Goal: Navigation & Orientation: Find specific page/section

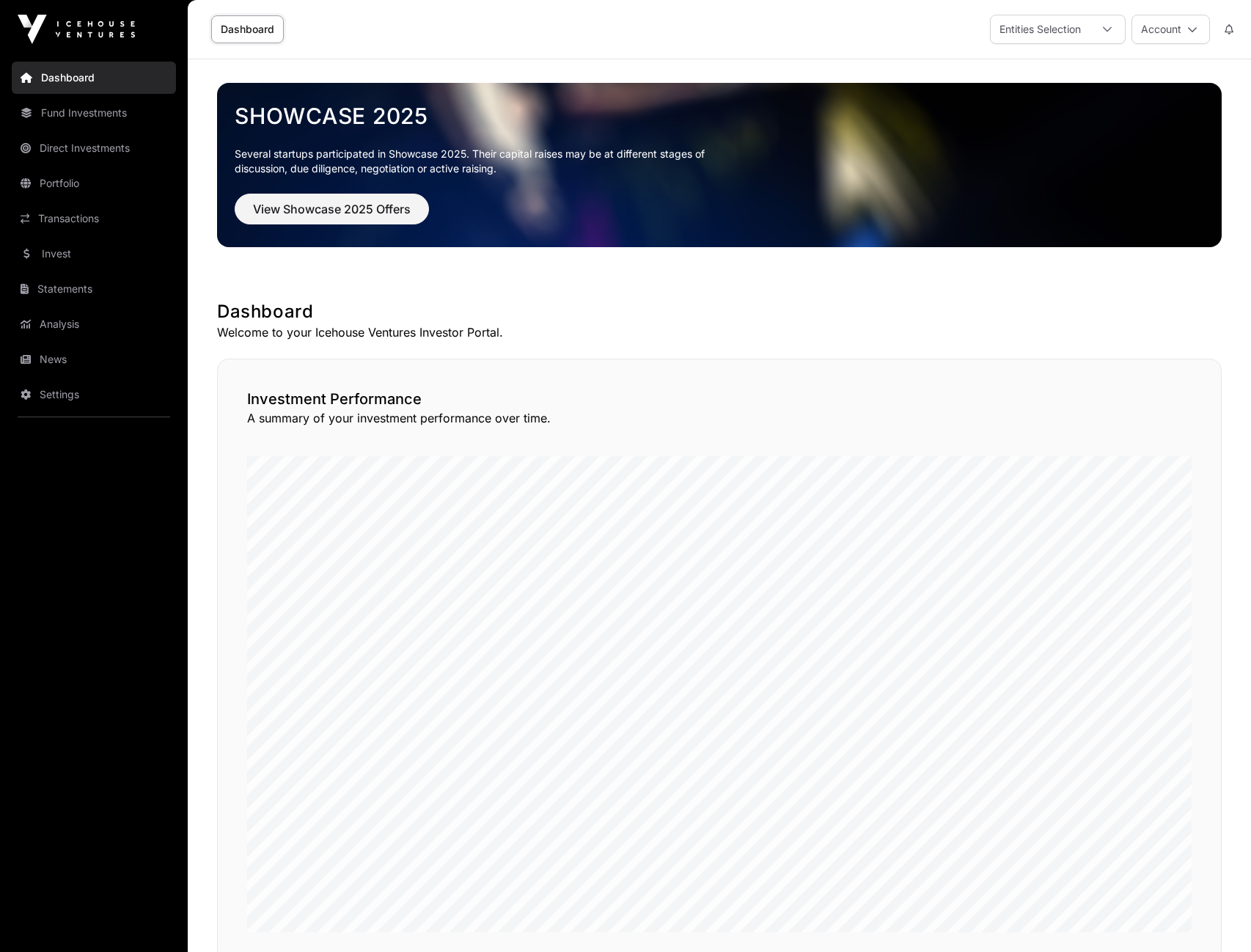
click at [70, 151] on link "Direct Investments" at bounding box center [93, 148] width 164 height 32
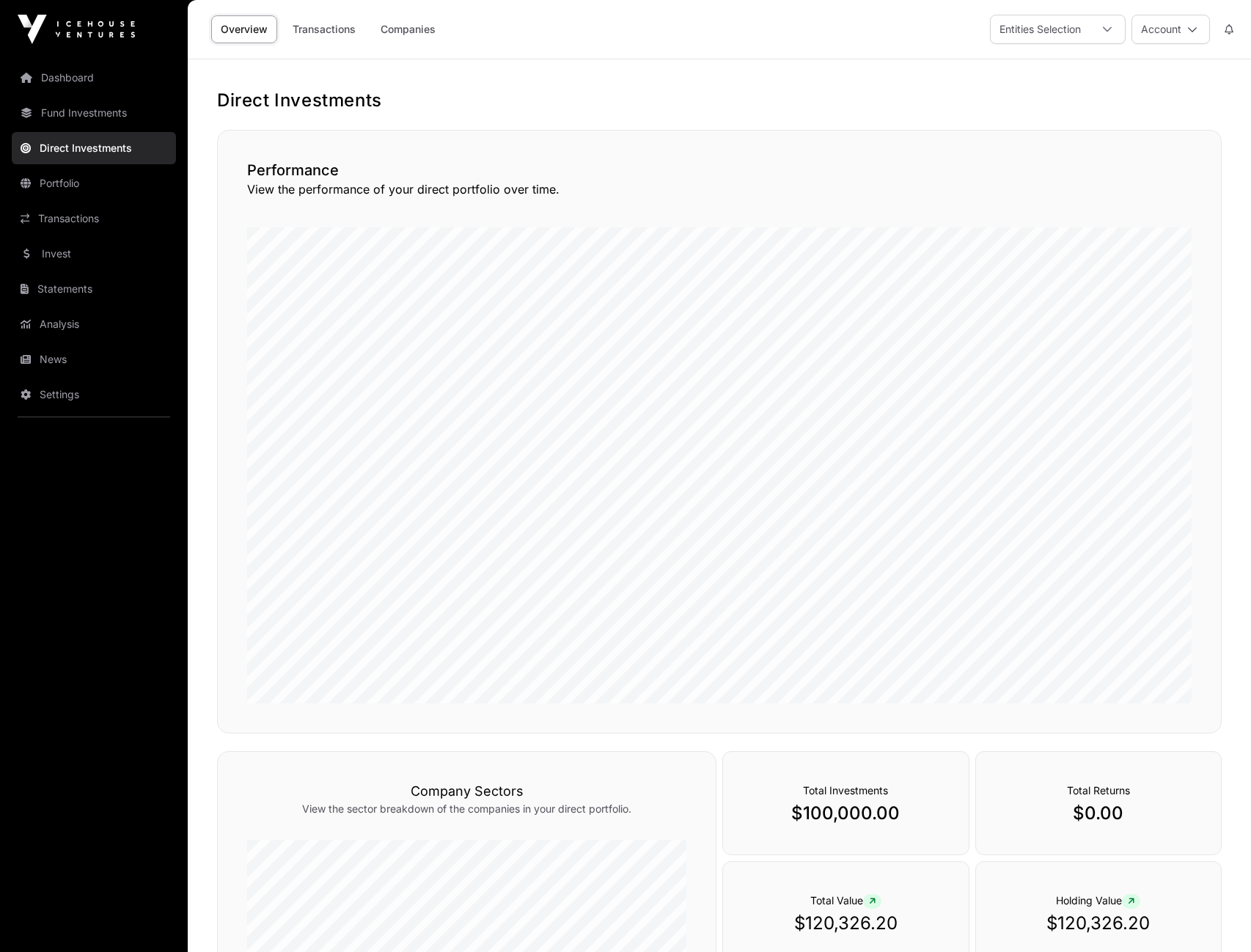
click at [398, 32] on link "Companies" at bounding box center [409, 29] width 74 height 28
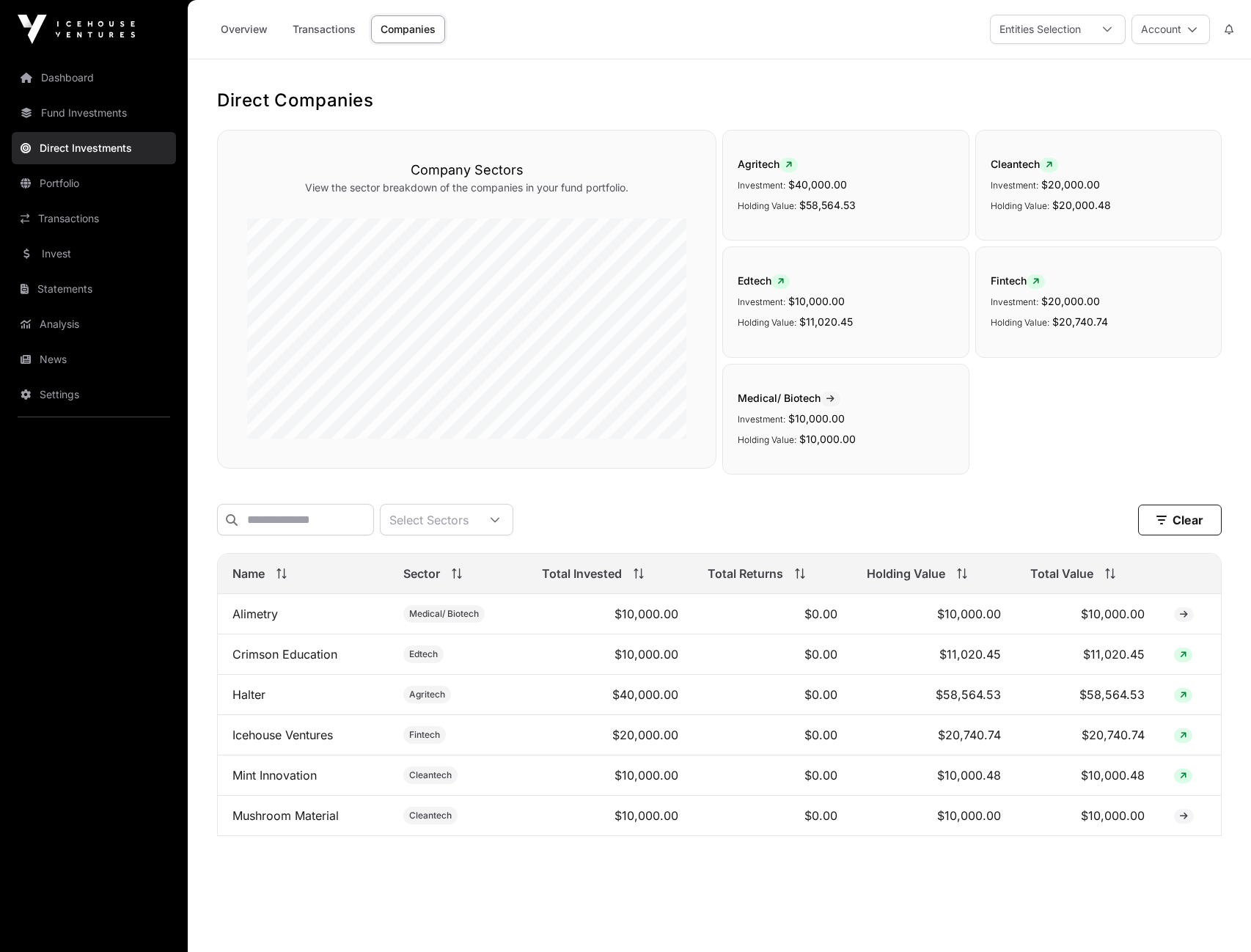
click at [81, 111] on link "Fund Investments" at bounding box center [93, 113] width 164 height 32
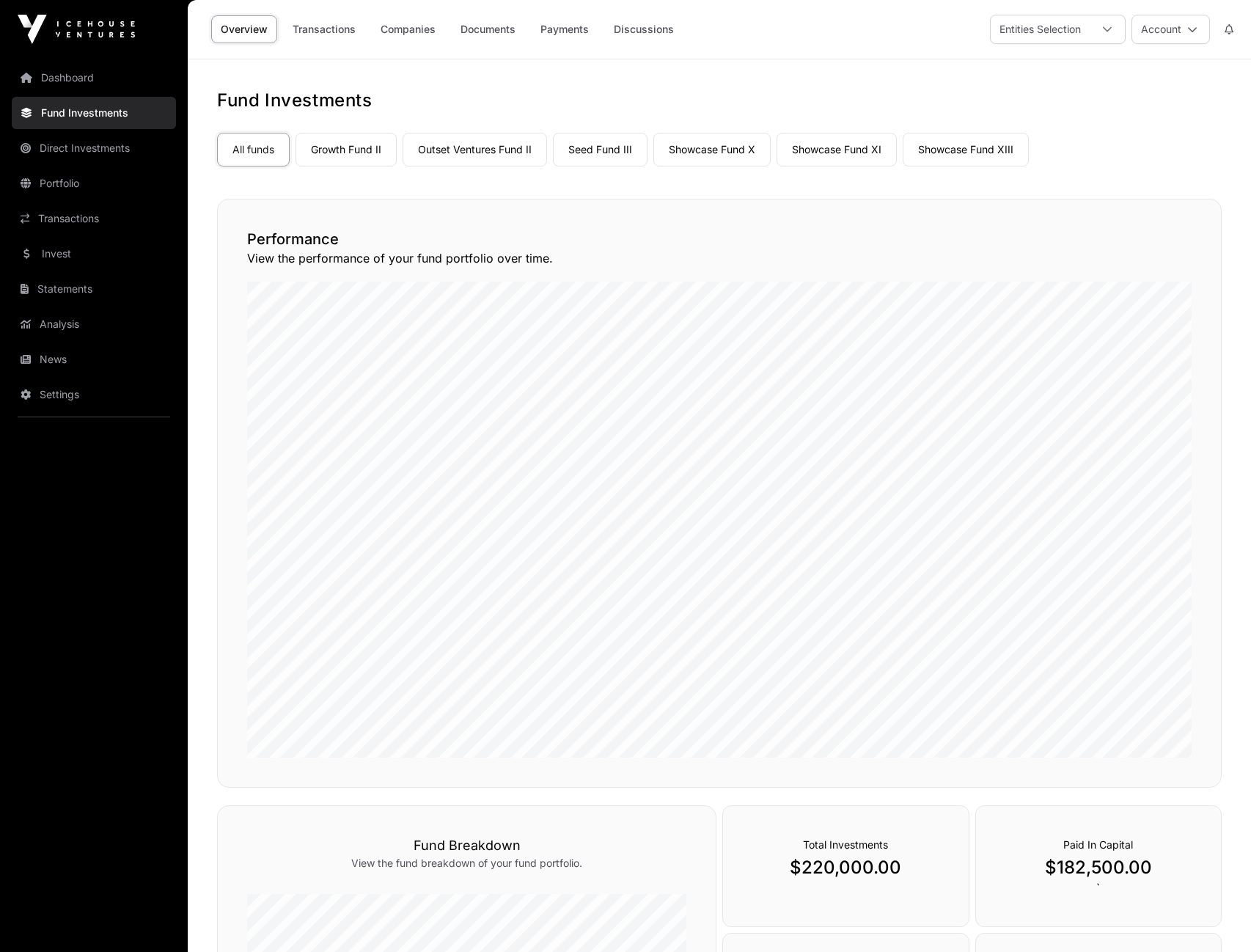
click at [73, 190] on link "Portfolio" at bounding box center [93, 184] width 164 height 32
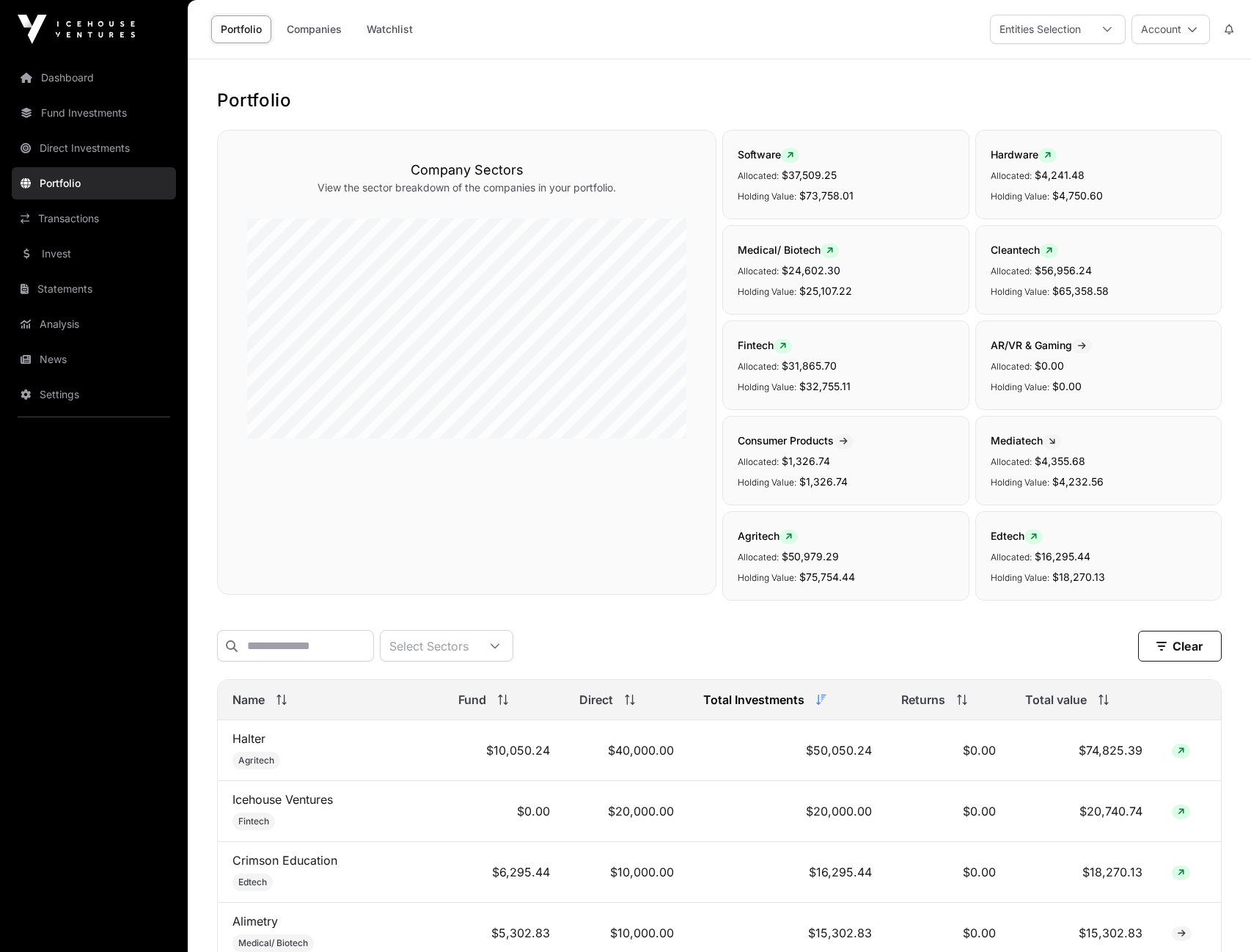
click at [327, 26] on link "Companies" at bounding box center [314, 29] width 74 height 28
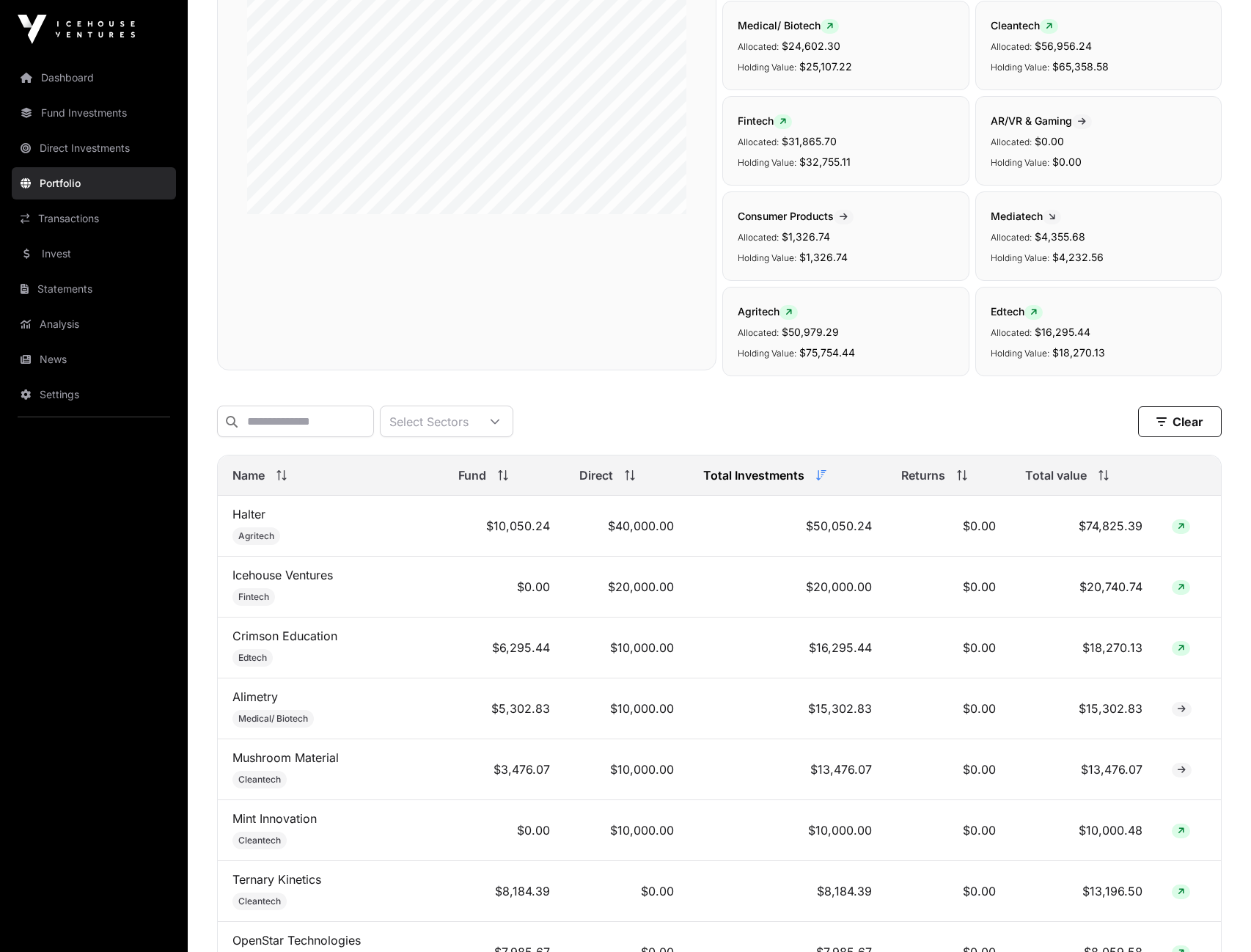
scroll to position [344, 0]
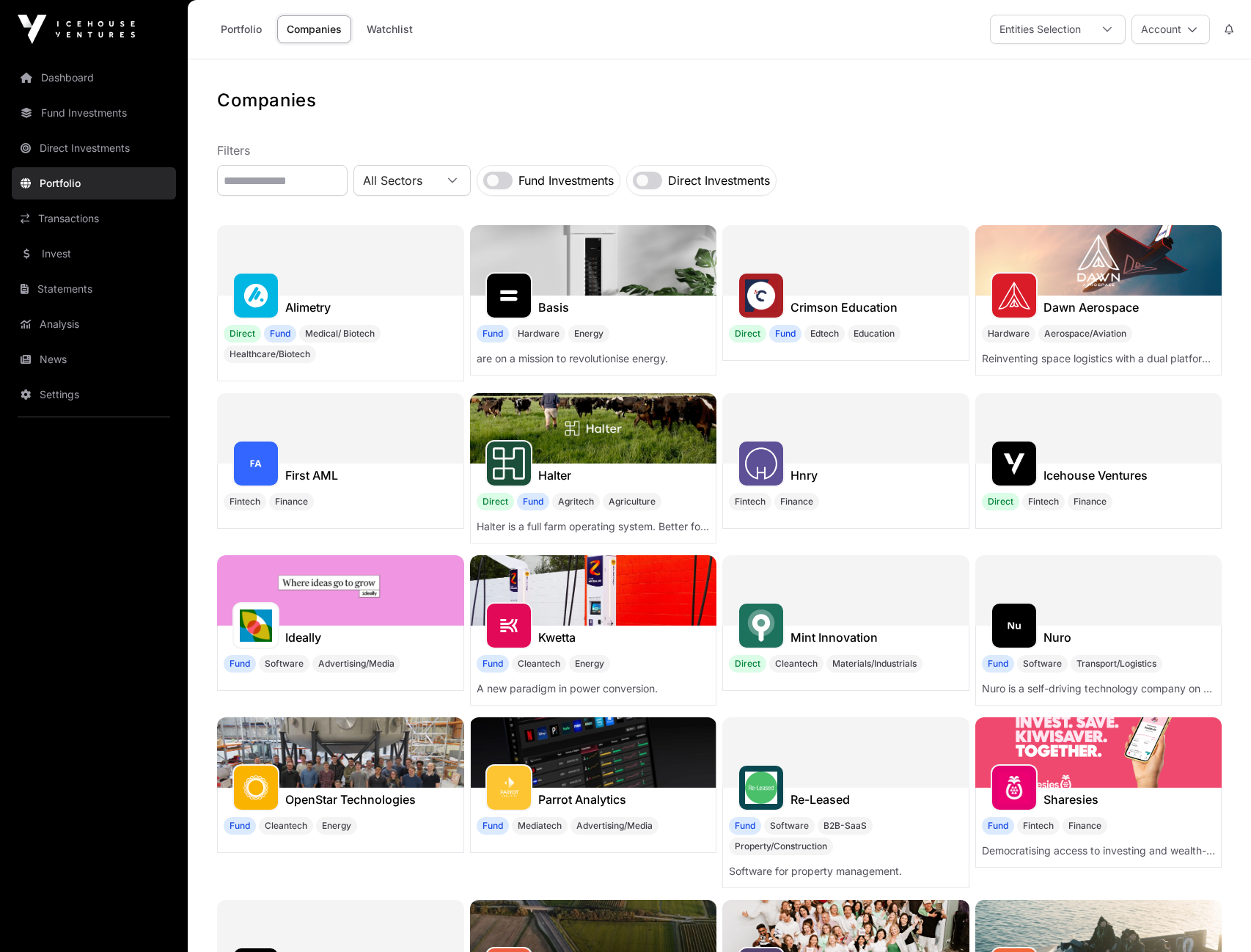
click at [240, 22] on link "Portfolio" at bounding box center [242, 29] width 60 height 28
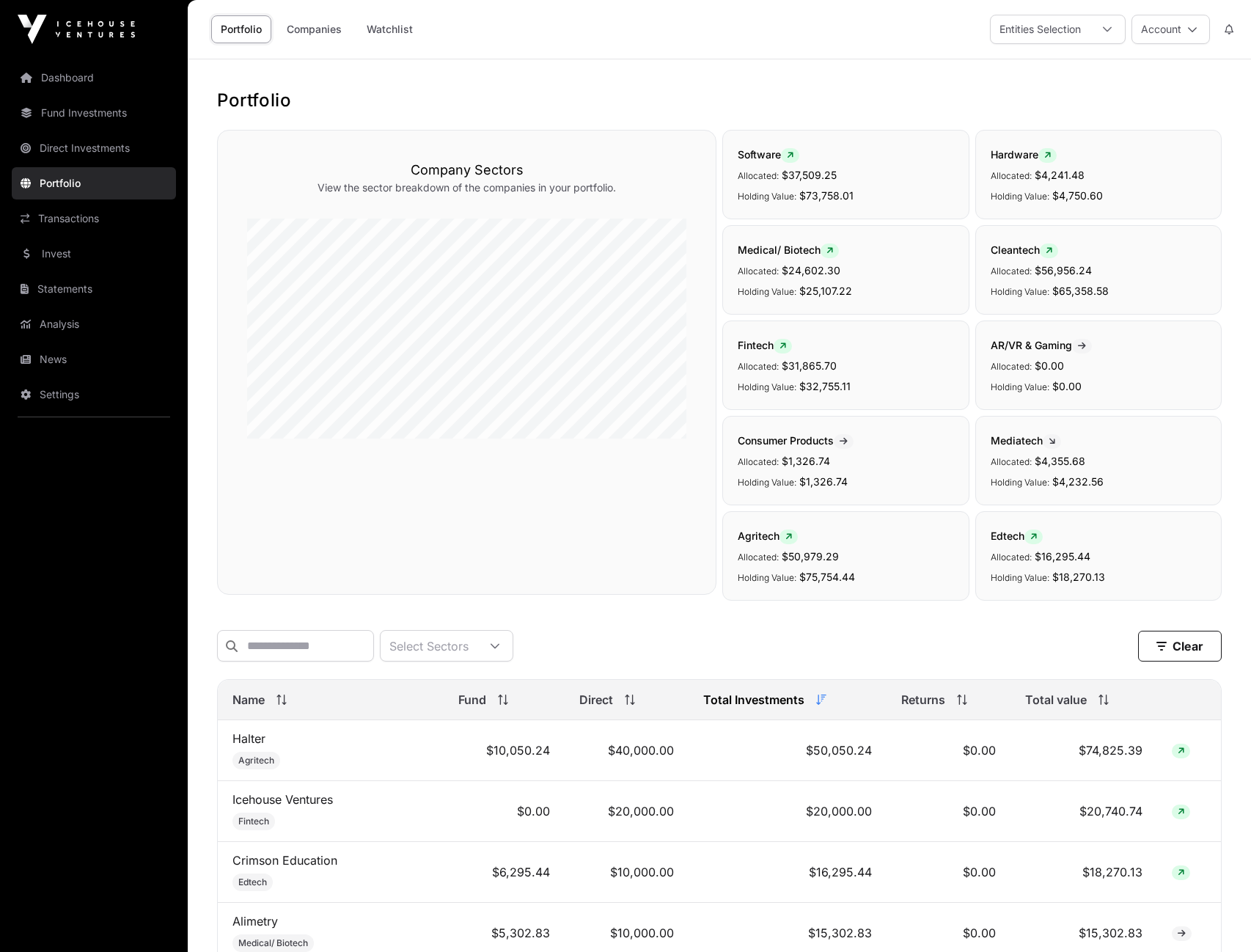
click at [277, 700] on icon at bounding box center [281, 699] width 10 height 10
click at [97, 110] on link "Fund Investments" at bounding box center [93, 113] width 164 height 32
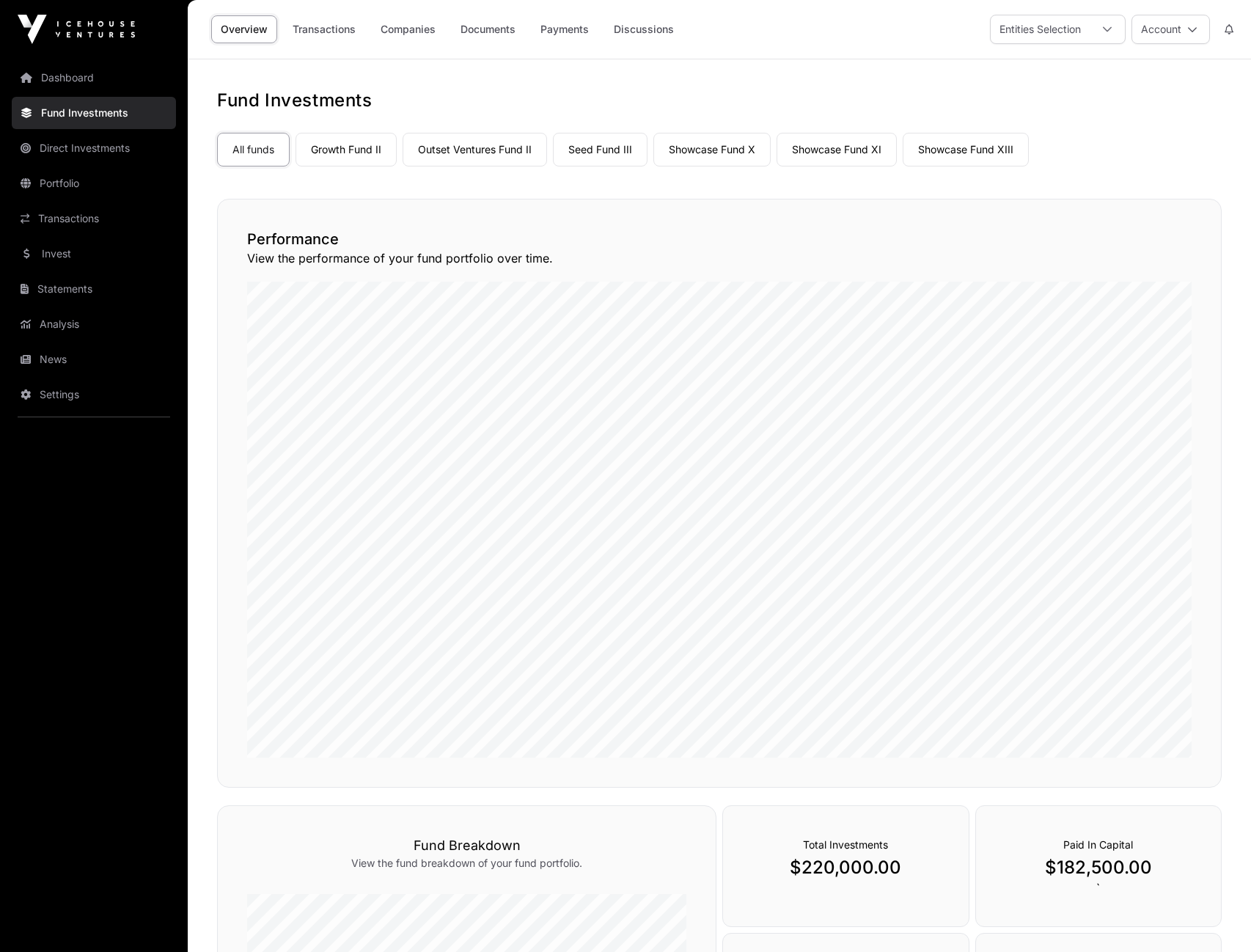
click at [839, 163] on link "Showcase Fund XI" at bounding box center [837, 150] width 120 height 34
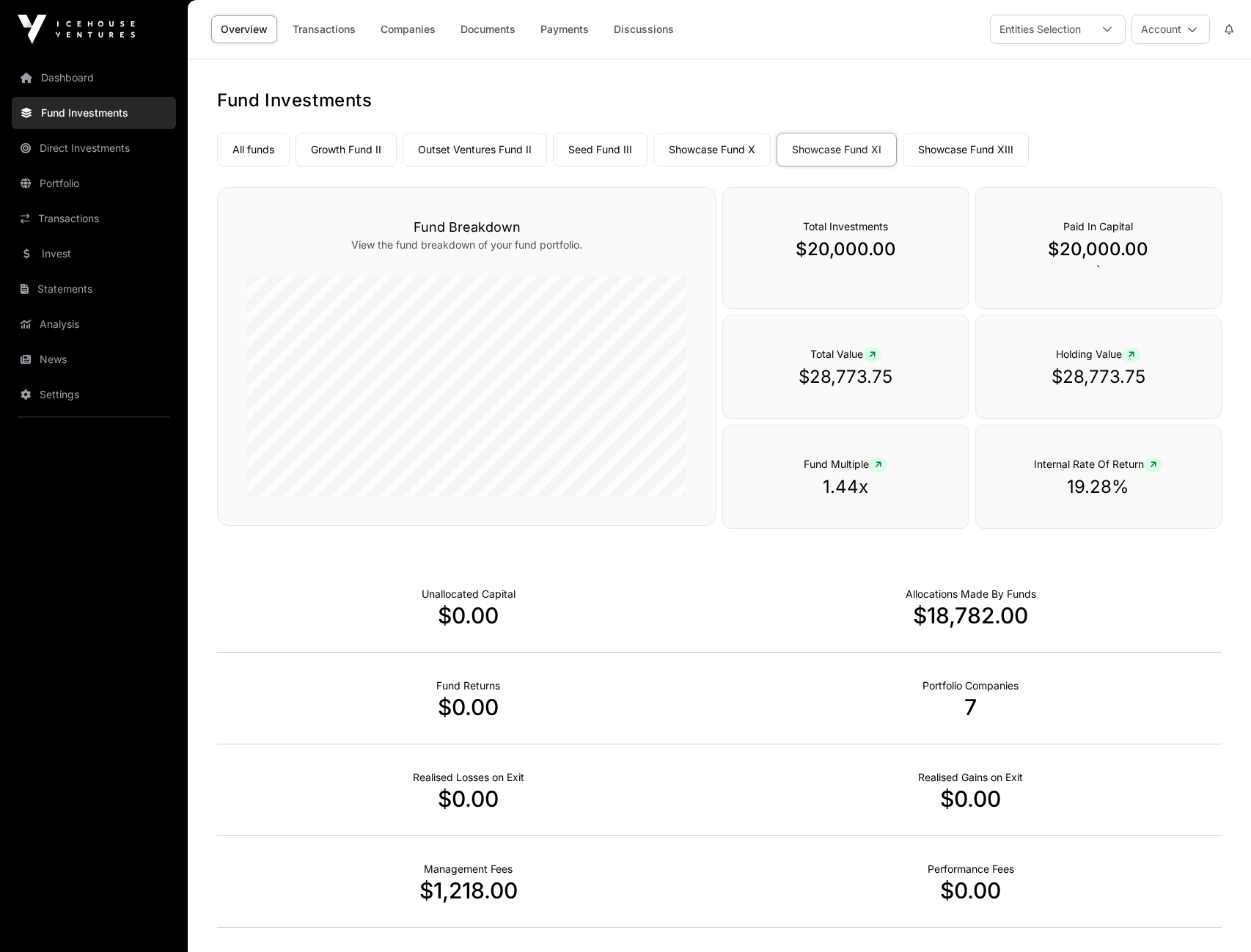
click at [419, 34] on link "Companies" at bounding box center [409, 29] width 74 height 28
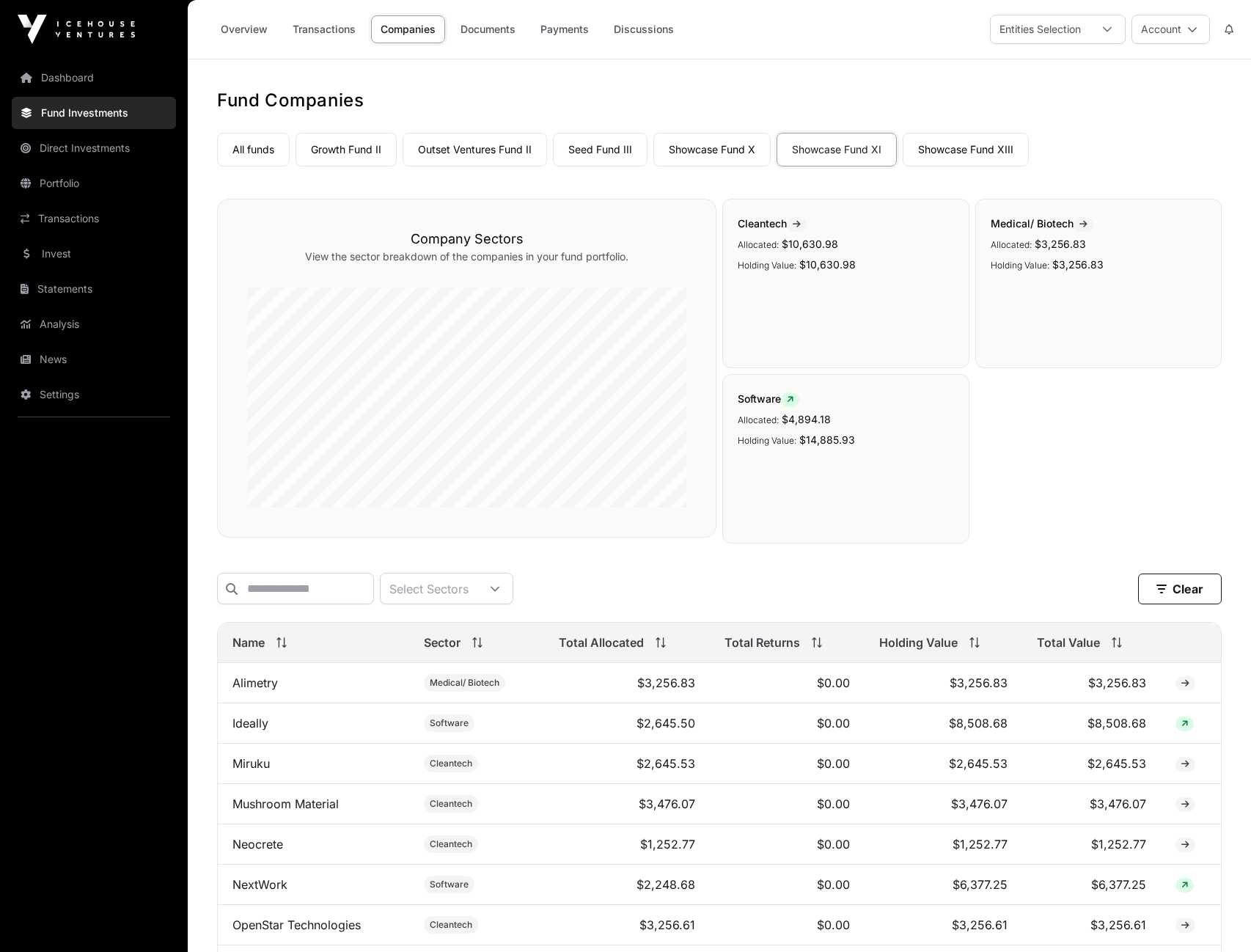
click at [86, 73] on link "Dashboard" at bounding box center [93, 78] width 164 height 32
